Goal: Task Accomplishment & Management: Use online tool/utility

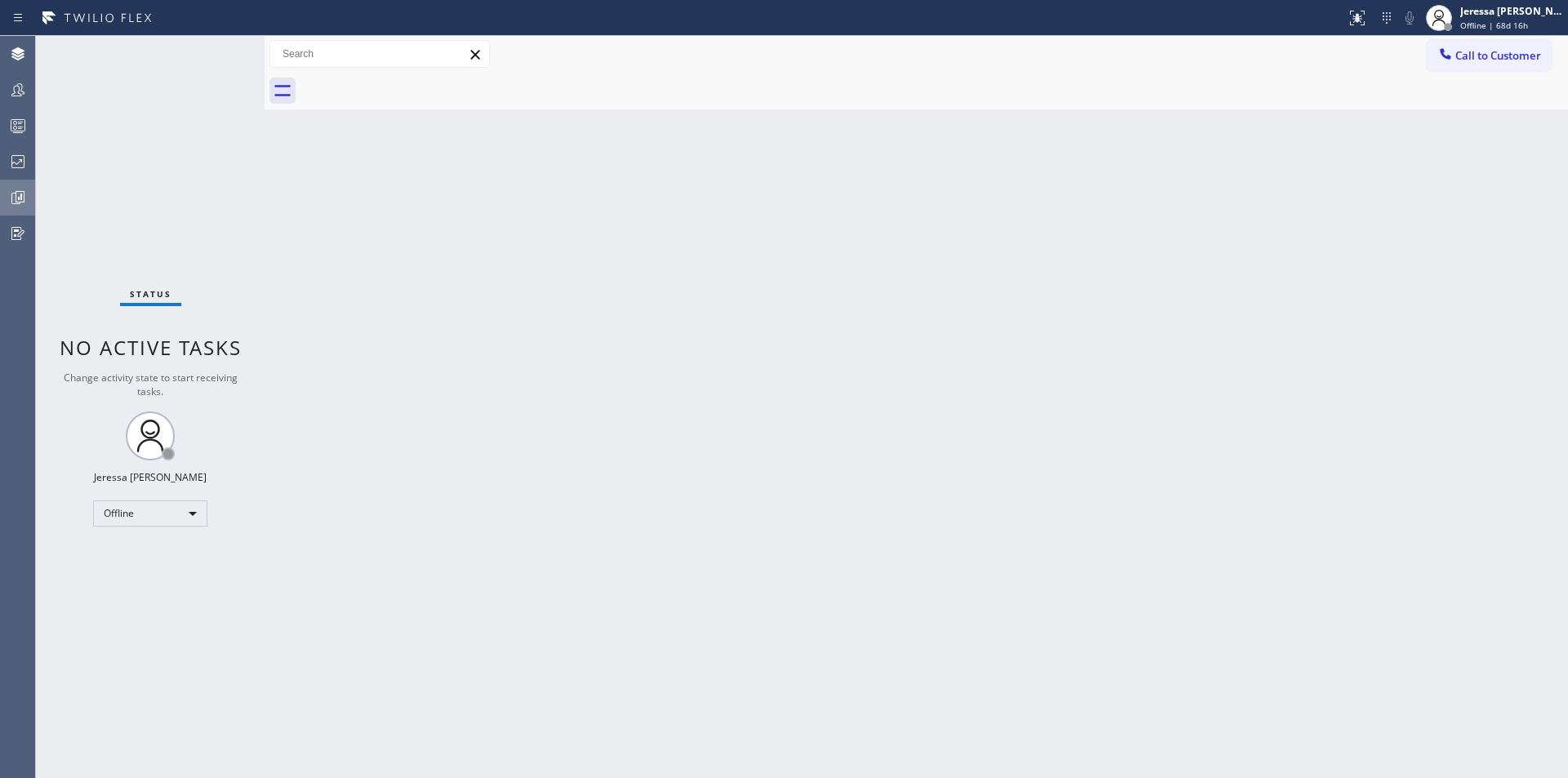
click at [18, 207] on icon at bounding box center [18, 197] width 19 height 19
